Goal: Check status: Check status

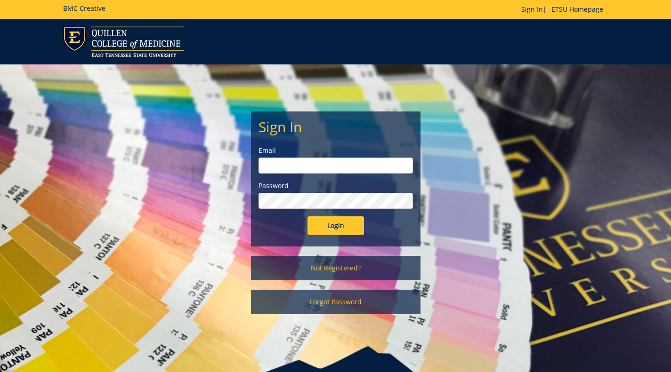
type input "[EMAIL_ADDRESS][DOMAIN_NAME]"
click at [336, 224] on input "Login" at bounding box center [335, 225] width 56 height 19
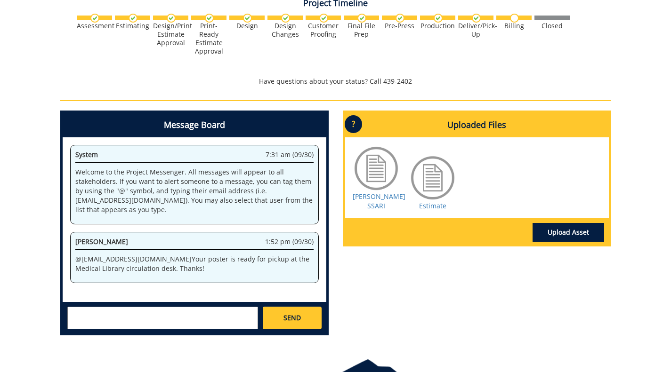
scroll to position [349, 0]
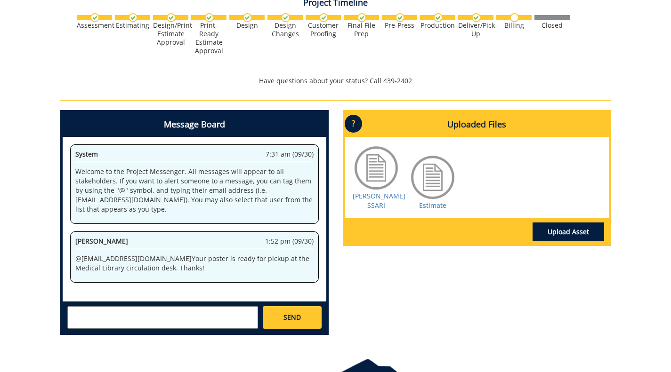
click at [225, 259] on p "@ jonescd7@etsu.edu Your poster is ready for pickup at the Medical Library circ…" at bounding box center [194, 263] width 238 height 19
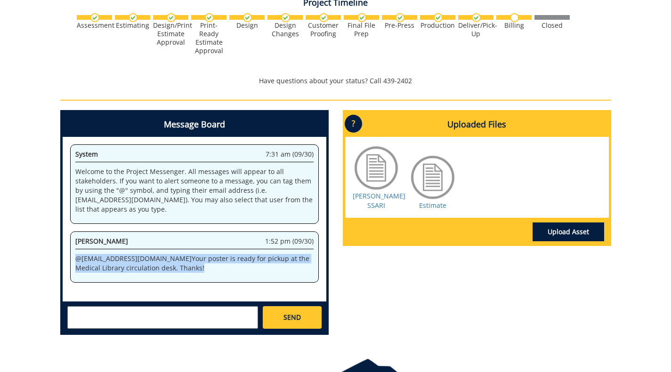
click at [225, 259] on p "@ jonescd7@etsu.edu Your poster is ready for pickup at the Medical Library circ…" at bounding box center [194, 263] width 238 height 19
click at [219, 268] on p "@ jonescd7@etsu.edu Your poster is ready for pickup at the Medical Library circ…" at bounding box center [194, 263] width 238 height 19
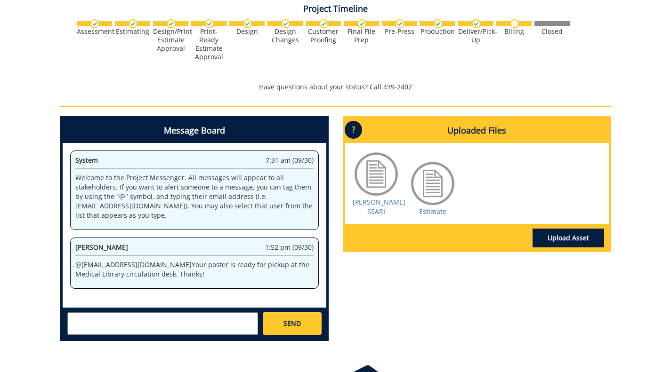
scroll to position [342, 0]
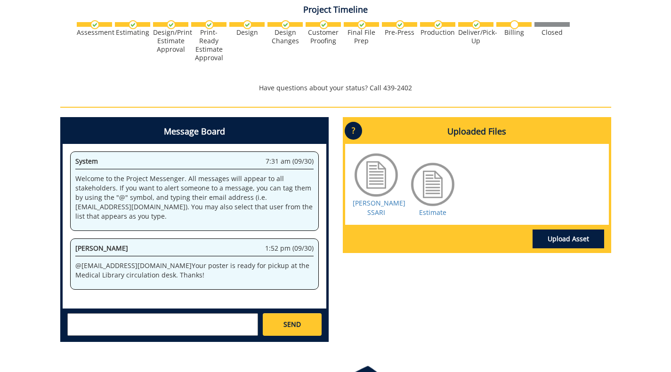
click at [217, 267] on p "@ jonescd7@etsu.edu Your poster is ready for pickup at the Medical Library circ…" at bounding box center [194, 270] width 238 height 19
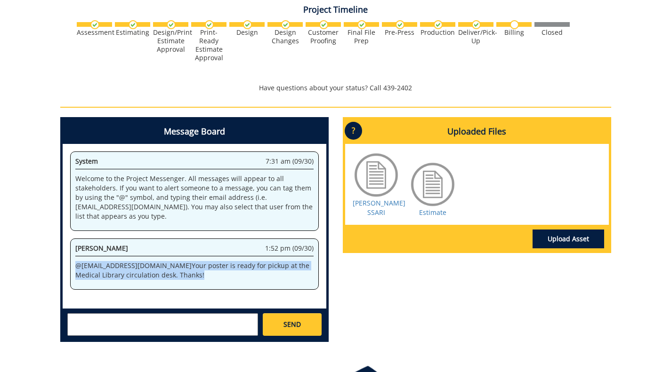
click at [217, 267] on p "@ jonescd7@etsu.edu Your poster is ready for pickup at the Medical Library circ…" at bounding box center [194, 270] width 238 height 19
click at [211, 279] on p "@ jonescd7@etsu.edu Your poster is ready for pickup at the Medical Library circ…" at bounding box center [194, 270] width 238 height 19
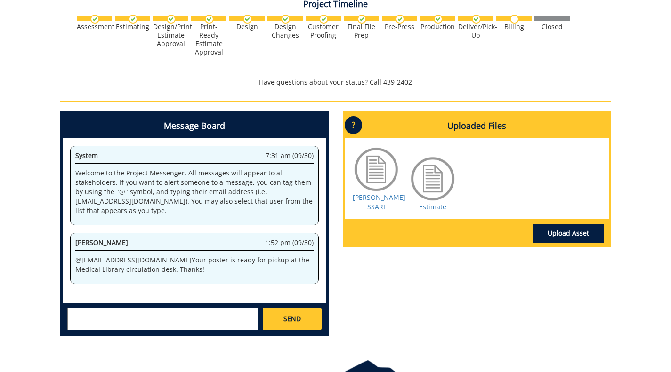
scroll to position [348, 0]
